Goal: Obtain resource: Download file/media

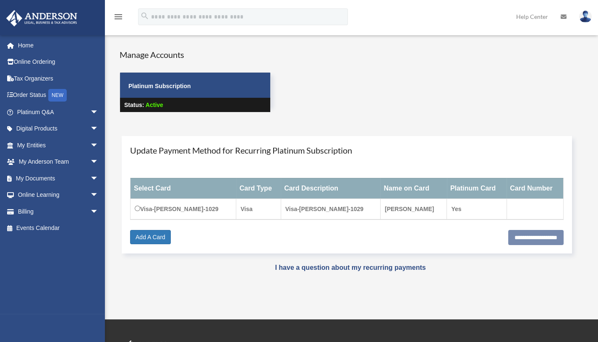
click at [90, 179] on span "arrow_drop_down" at bounding box center [98, 178] width 17 height 17
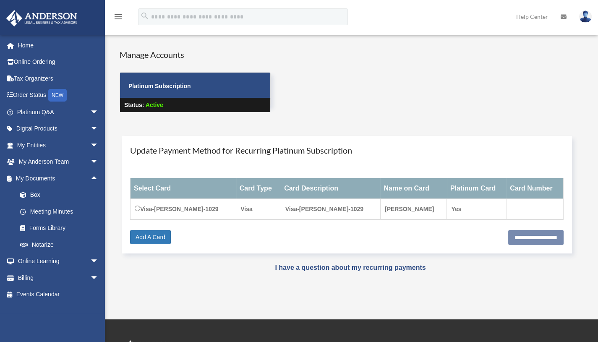
click at [52, 194] on link "Box" at bounding box center [61, 195] width 99 height 17
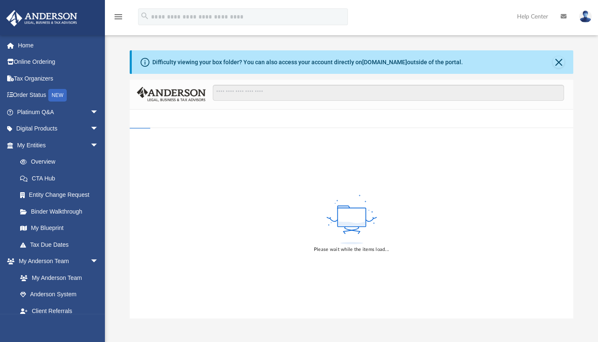
click at [551, 65] on div "Difficulty viewing your box folder? You can also access your account directly o…" at bounding box center [353, 62] width 442 height 24
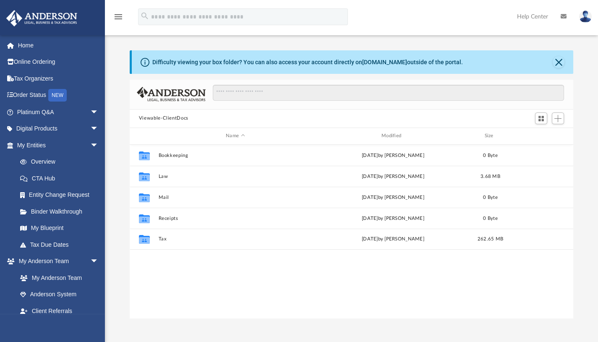
scroll to position [185, 437]
click at [557, 61] on button "Close" at bounding box center [559, 62] width 12 height 12
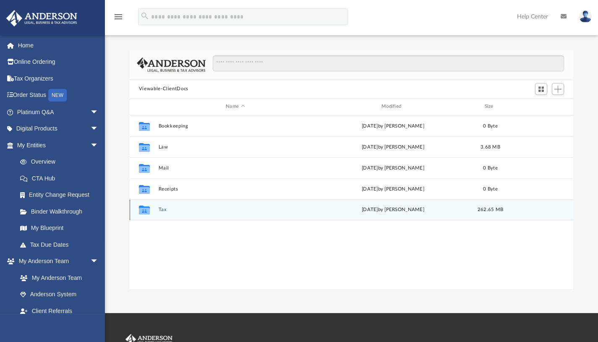
click at [155, 209] on div "Collaborated Folder Tax [DATE] by [PERSON_NAME] 262.65 MB" at bounding box center [352, 209] width 444 height 21
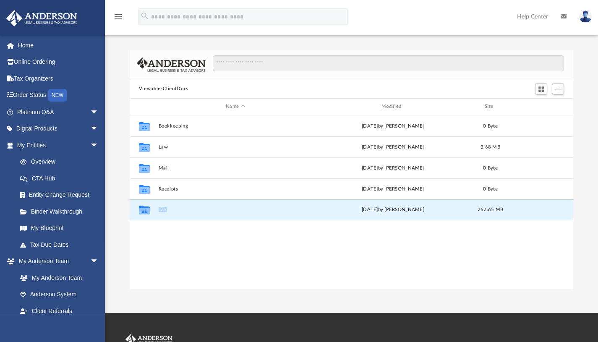
click at [159, 209] on button "Tax" at bounding box center [235, 209] width 154 height 5
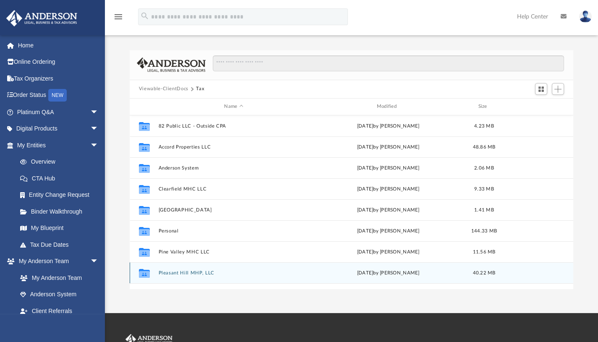
click at [146, 272] on icon "grid" at bounding box center [144, 273] width 11 height 9
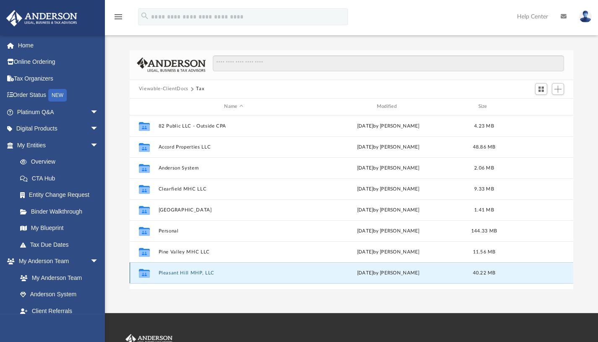
click at [146, 272] on icon "grid" at bounding box center [144, 273] width 11 height 9
click at [177, 272] on button "Pleasant Hill MHP, LLC" at bounding box center [233, 272] width 151 height 5
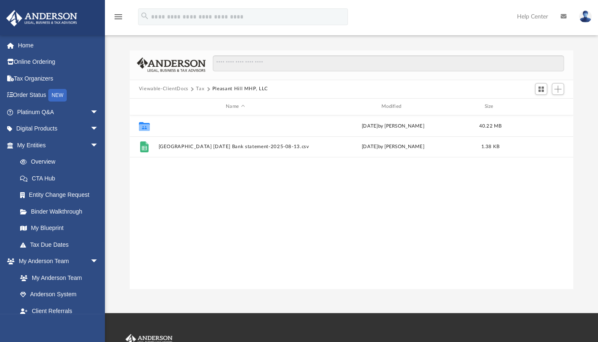
click at [166, 124] on button "2024" at bounding box center [235, 125] width 154 height 5
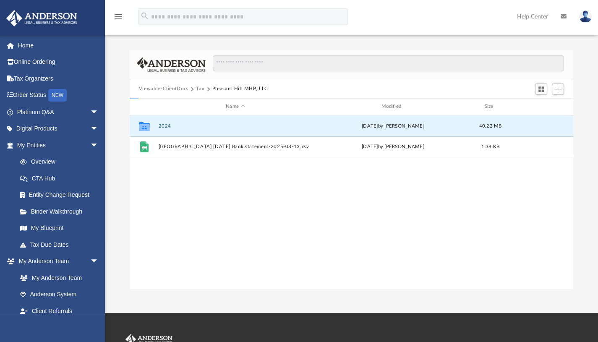
click at [166, 124] on button "2024" at bounding box center [235, 125] width 154 height 5
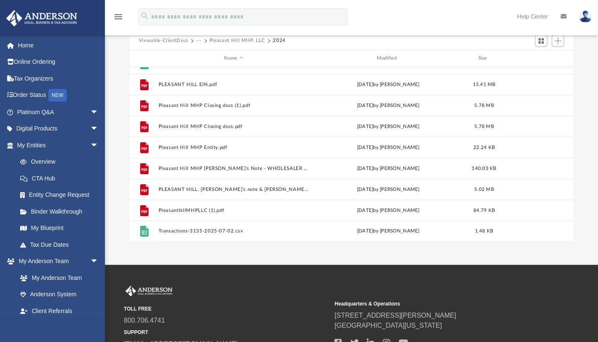
scroll to position [48, 0]
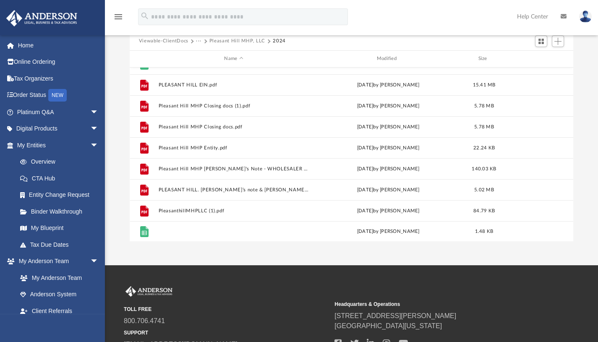
click at [173, 231] on button "Transactions-3135-2025-07-02.csv" at bounding box center [233, 231] width 151 height 5
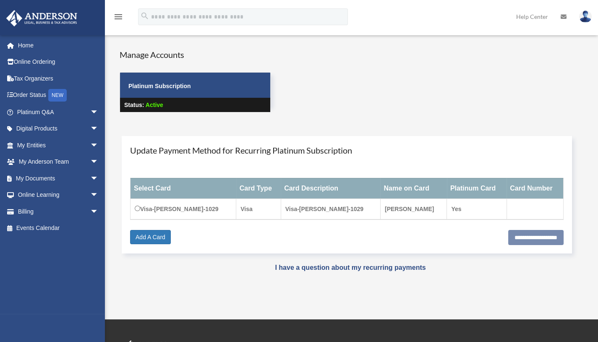
click at [90, 179] on span "arrow_drop_down" at bounding box center [98, 178] width 17 height 17
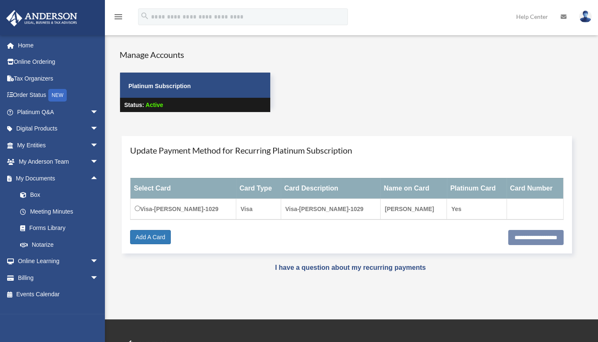
click at [71, 201] on link "Box" at bounding box center [61, 195] width 99 height 17
click at [52, 198] on link "Box" at bounding box center [61, 195] width 99 height 17
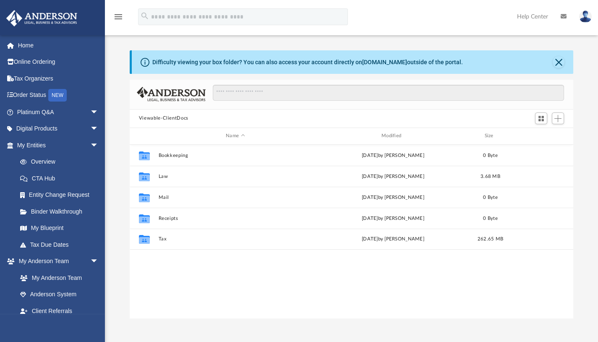
scroll to position [185, 437]
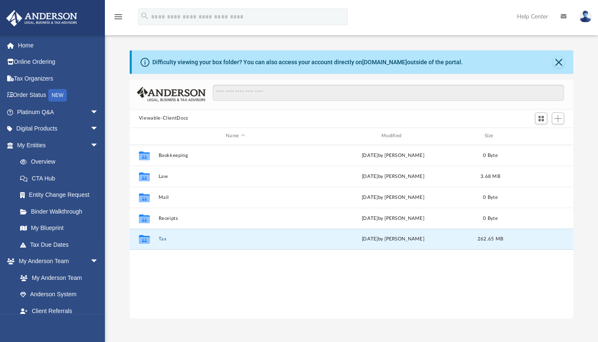
click at [159, 239] on button "Tax" at bounding box center [235, 238] width 154 height 5
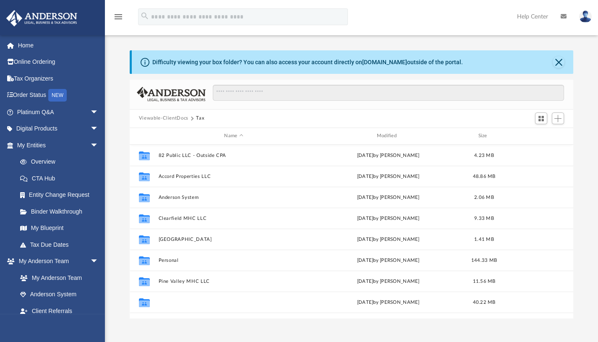
click at [185, 300] on button "Pleasant Hill MHP, LLC" at bounding box center [233, 301] width 151 height 5
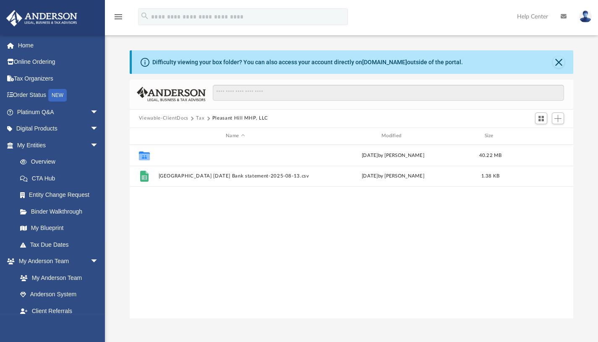
click at [166, 154] on button "2024" at bounding box center [235, 154] width 154 height 5
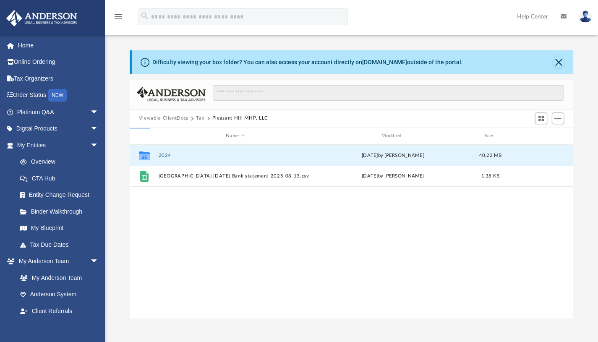
click at [166, 154] on button "2024" at bounding box center [235, 154] width 154 height 5
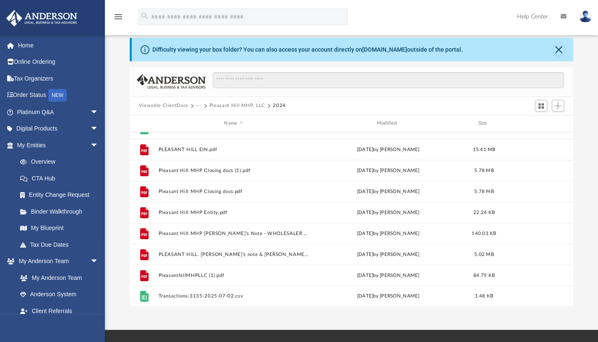
scroll to position [13, 0]
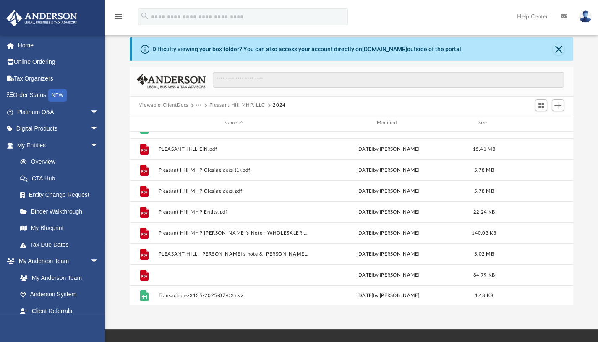
click at [205, 274] on button "PleasanthillMHPLLC (1).pdf" at bounding box center [233, 274] width 151 height 5
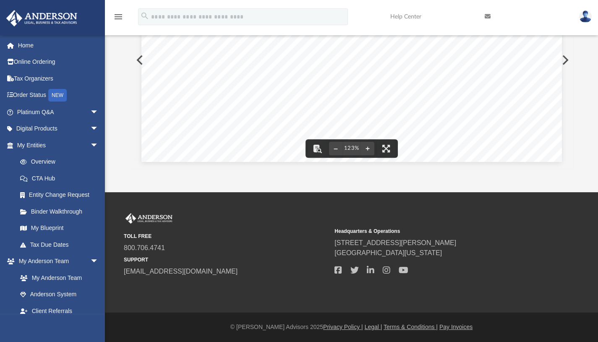
scroll to position [0, 0]
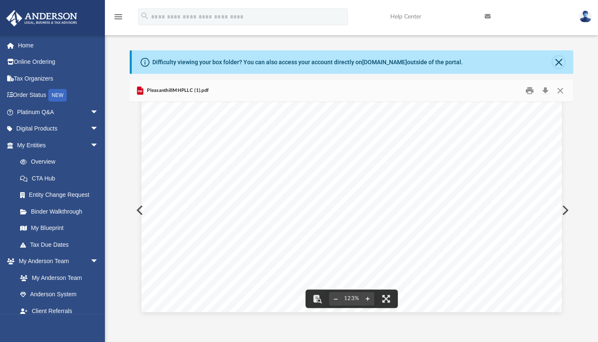
click at [555, 64] on button "Close" at bounding box center [559, 62] width 12 height 12
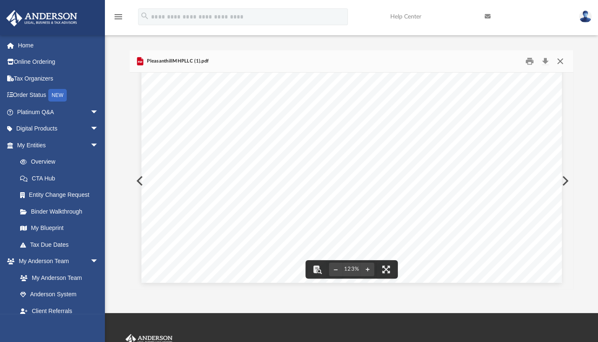
click at [558, 60] on button "Close" at bounding box center [560, 61] width 15 height 13
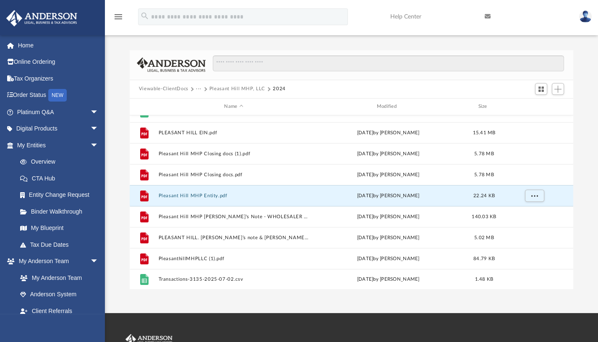
click at [239, 194] on button "Pleasant Hill MHP Entity.pdf" at bounding box center [233, 195] width 151 height 5
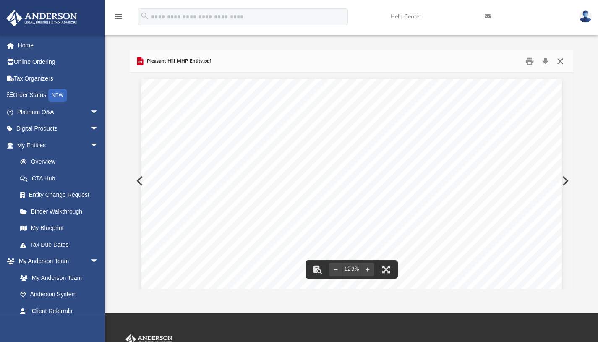
click at [558, 59] on button "Close" at bounding box center [560, 61] width 15 height 13
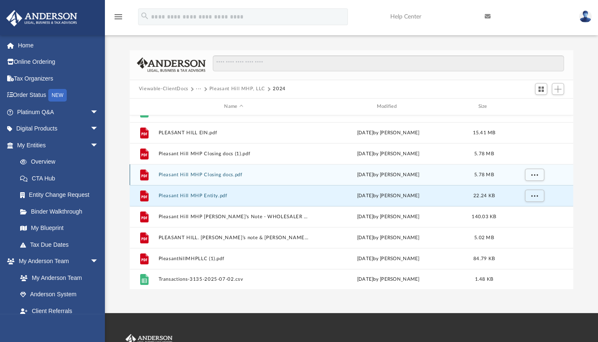
click at [237, 170] on div "File Pleasant Hill MHP Closing docs.pdf Thu Jun 26 2025 by Mohan Hariprashad 5.…" at bounding box center [352, 174] width 444 height 21
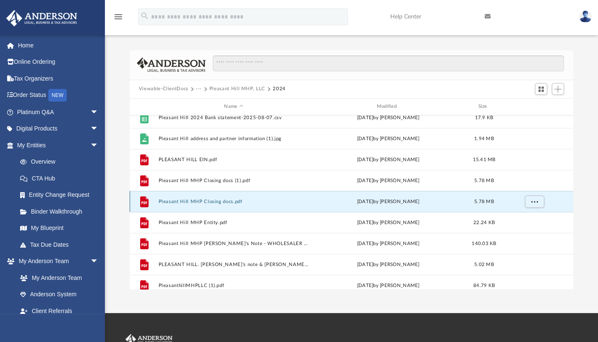
scroll to position [92, 0]
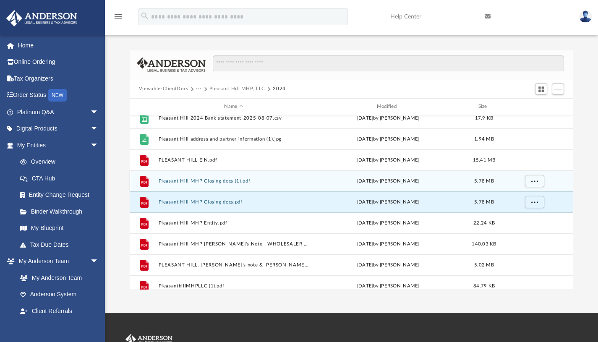
click at [227, 183] on div "File Pleasant Hill MHP Closing docs (1).pdf Thu Jun 26 2025 by Mohan Hariprasha…" at bounding box center [352, 180] width 444 height 21
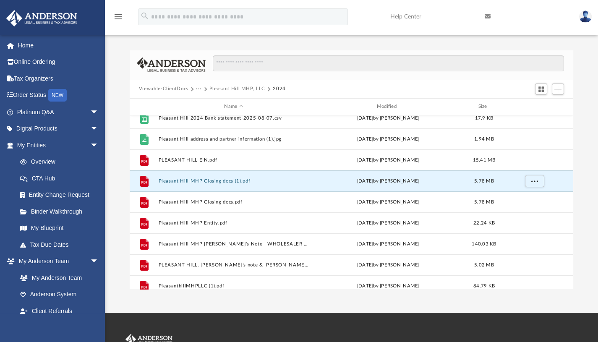
click at [248, 179] on button "Pleasant Hill MHP Closing docs (1).pdf" at bounding box center [233, 180] width 151 height 5
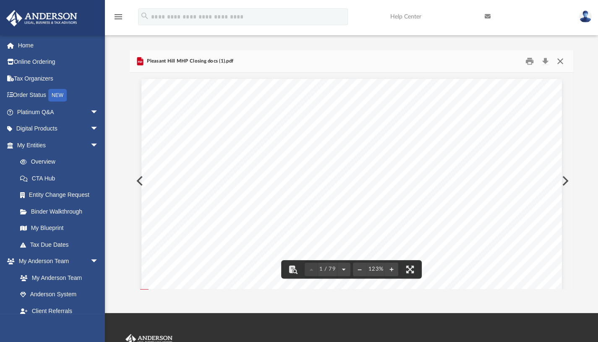
click at [560, 60] on button "Close" at bounding box center [560, 61] width 15 height 13
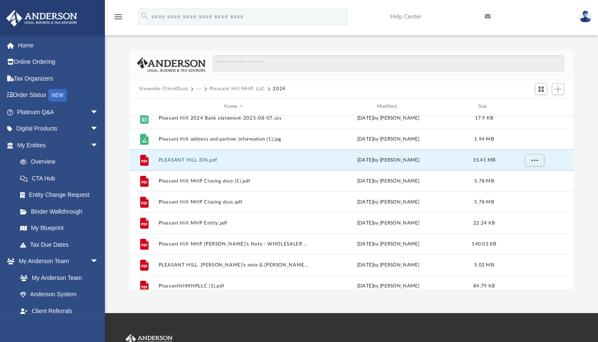
click at [205, 159] on button "PLEASANT HILL EIN.pdf" at bounding box center [233, 159] width 151 height 5
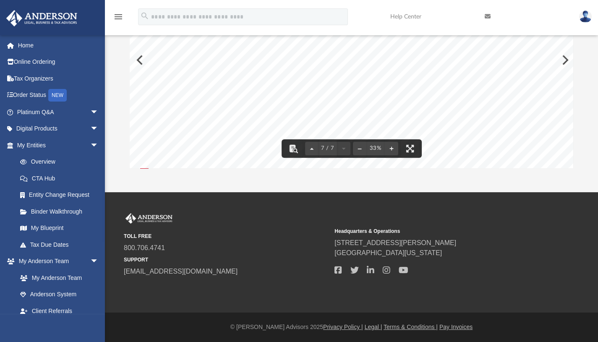
scroll to position [0, 0]
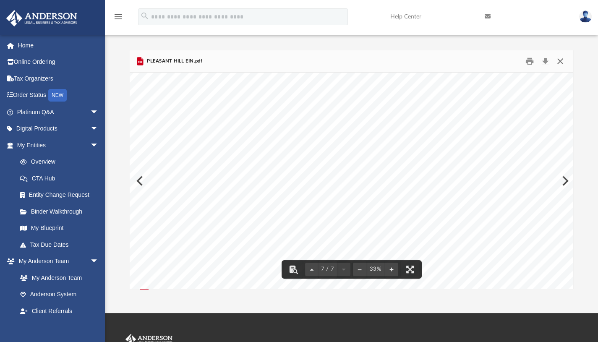
click at [560, 62] on button "Close" at bounding box center [560, 61] width 15 height 13
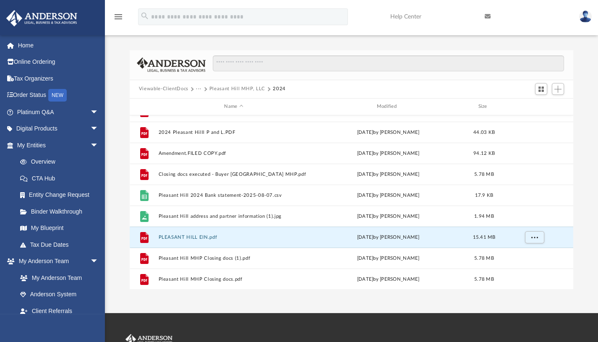
scroll to position [13, 0]
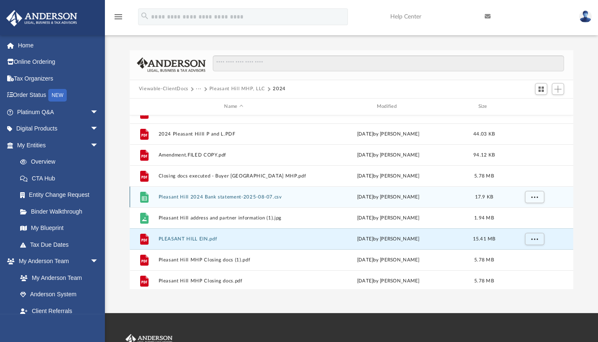
click at [216, 203] on div "File Pleasant Hill 2024 Bank statement-2025-08-07.csv Thu Aug 7 2025 by Mohan H…" at bounding box center [352, 196] width 444 height 21
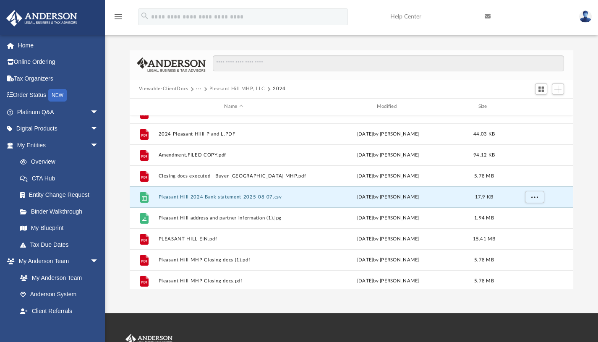
click at [223, 198] on button "Pleasant Hill 2024 Bank statement-2025-08-07.csv" at bounding box center [233, 196] width 151 height 5
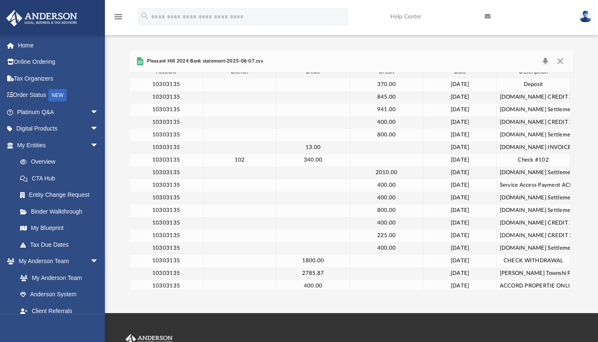
scroll to position [0, 0]
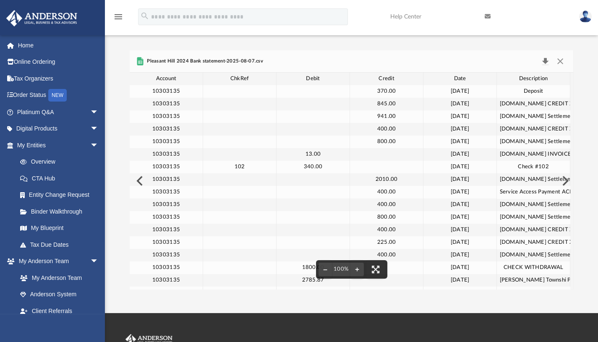
click at [543, 59] on button "Download" at bounding box center [545, 61] width 15 height 12
click at [564, 60] on button "Close" at bounding box center [560, 61] width 15 height 12
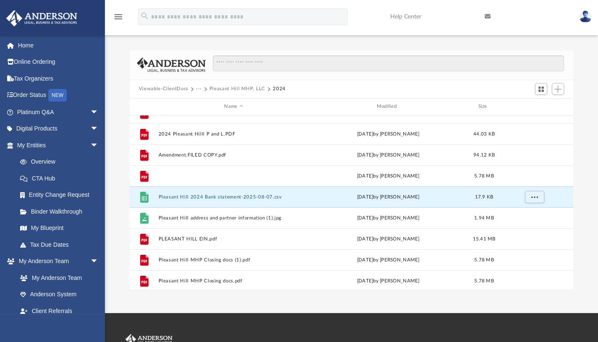
click at [260, 174] on button "Closing docs executed - Buyer [GEOGRAPHIC_DATA] MHP.pdf" at bounding box center [233, 175] width 151 height 5
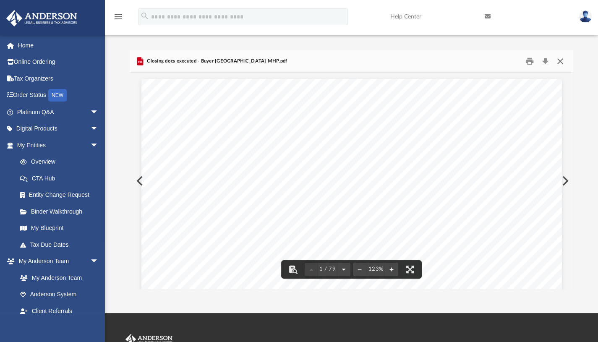
click at [560, 61] on button "Close" at bounding box center [560, 61] width 15 height 13
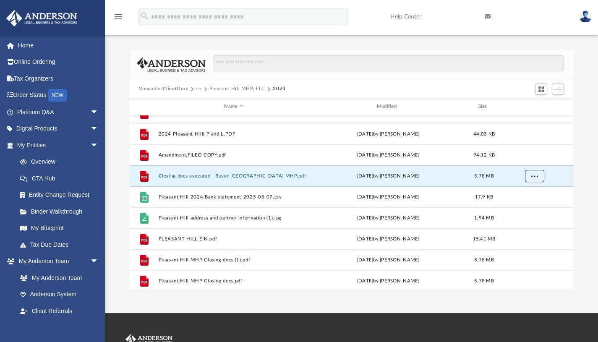
click at [533, 175] on span "More options" at bounding box center [534, 175] width 7 height 5
drag, startPoint x: 226, startPoint y: 177, endPoint x: 142, endPoint y: 173, distance: 84.0
click at [142, 173] on icon "grid" at bounding box center [144, 175] width 8 height 11
drag, startPoint x: 177, startPoint y: 179, endPoint x: 377, endPoint y: 77, distance: 224.7
click at [377, 77] on div at bounding box center [385, 67] width 358 height 24
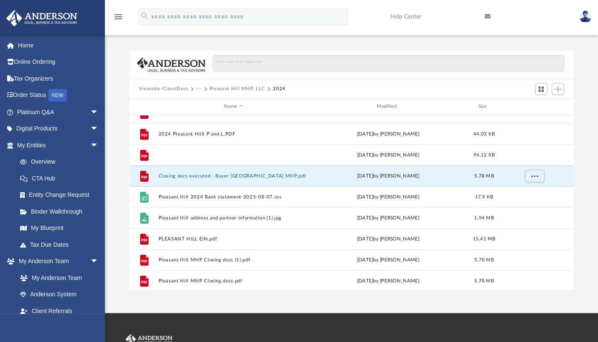
click at [164, 153] on button "Amendment.FILED COPY.pdf" at bounding box center [233, 154] width 151 height 5
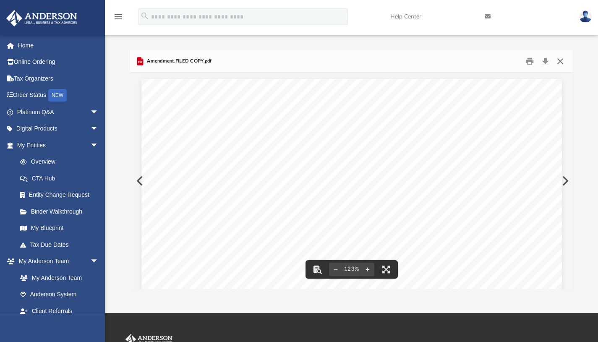
click at [559, 55] on button "Close" at bounding box center [560, 61] width 15 height 13
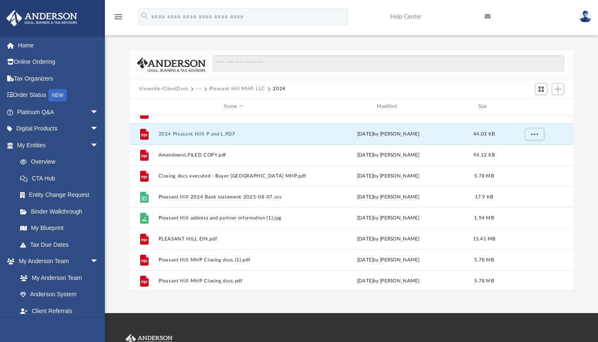
click at [213, 133] on button "2024 Pleasant Hilll P and L.PDF" at bounding box center [233, 133] width 151 height 5
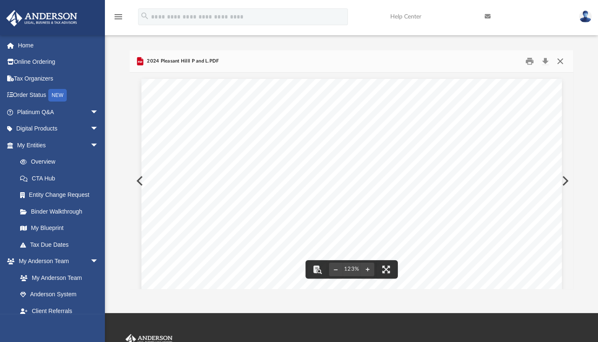
click at [561, 63] on button "Close" at bounding box center [560, 61] width 15 height 13
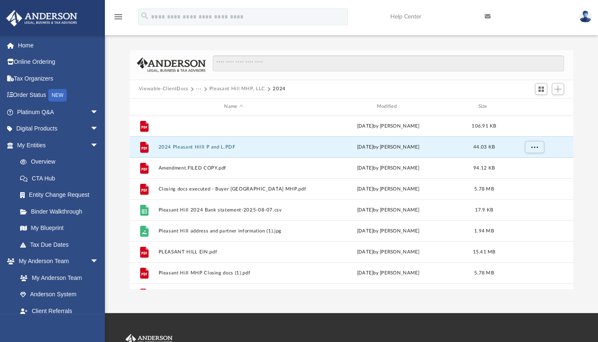
click at [284, 125] on button "10992024PleasantHillMHPLLC.pdf" at bounding box center [233, 125] width 151 height 5
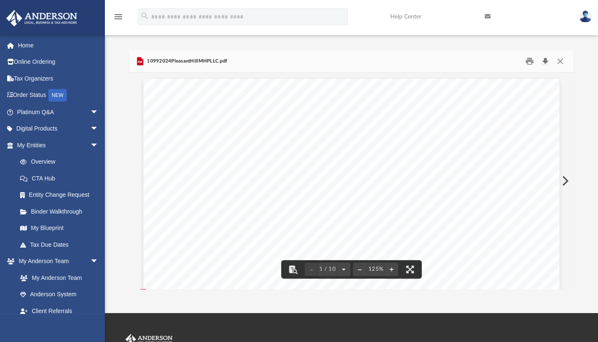
click at [547, 60] on button "Download" at bounding box center [545, 61] width 15 height 13
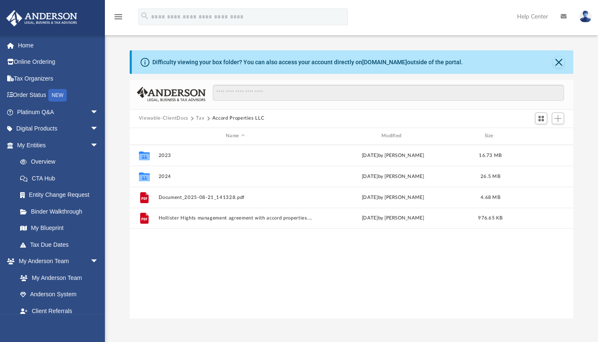
scroll to position [185, 437]
